Goal: Find specific page/section

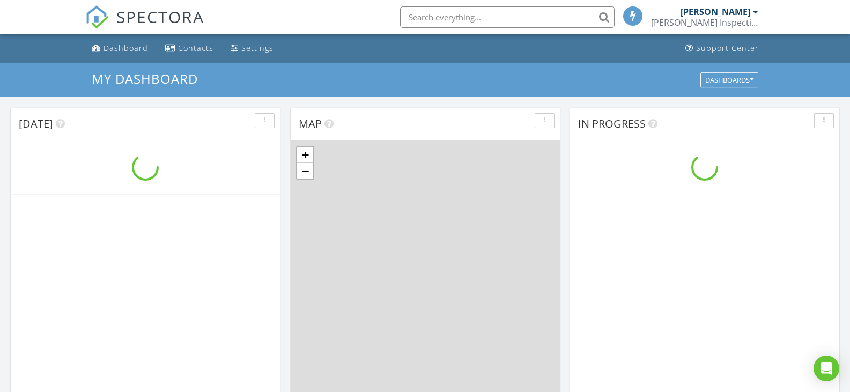
scroll to position [993, 867]
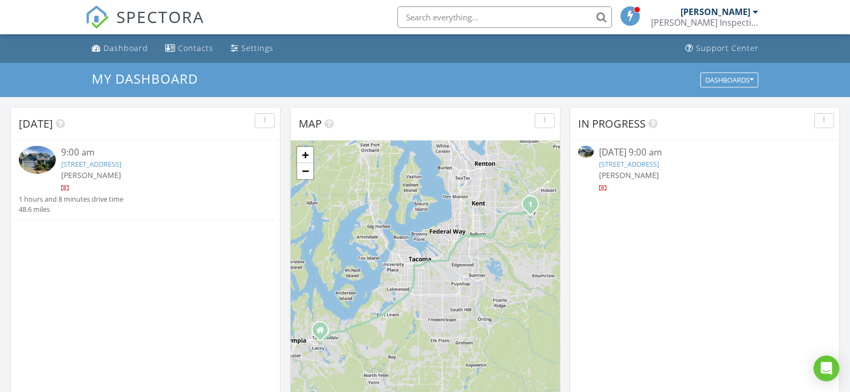
click at [121, 167] on link "[STREET_ADDRESS]" at bounding box center [91, 164] width 60 height 10
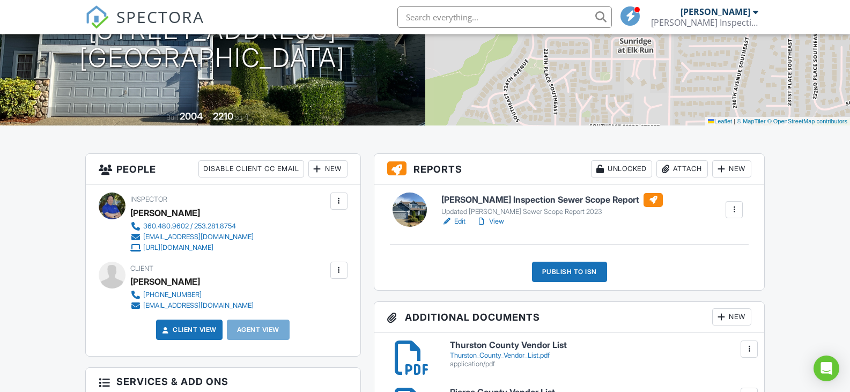
click at [459, 219] on link "Edit" at bounding box center [453, 221] width 24 height 11
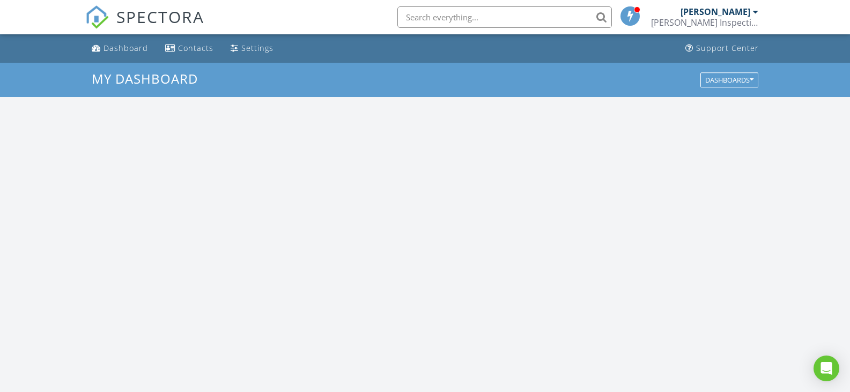
scroll to position [993, 867]
